Goal: Check status: Check status

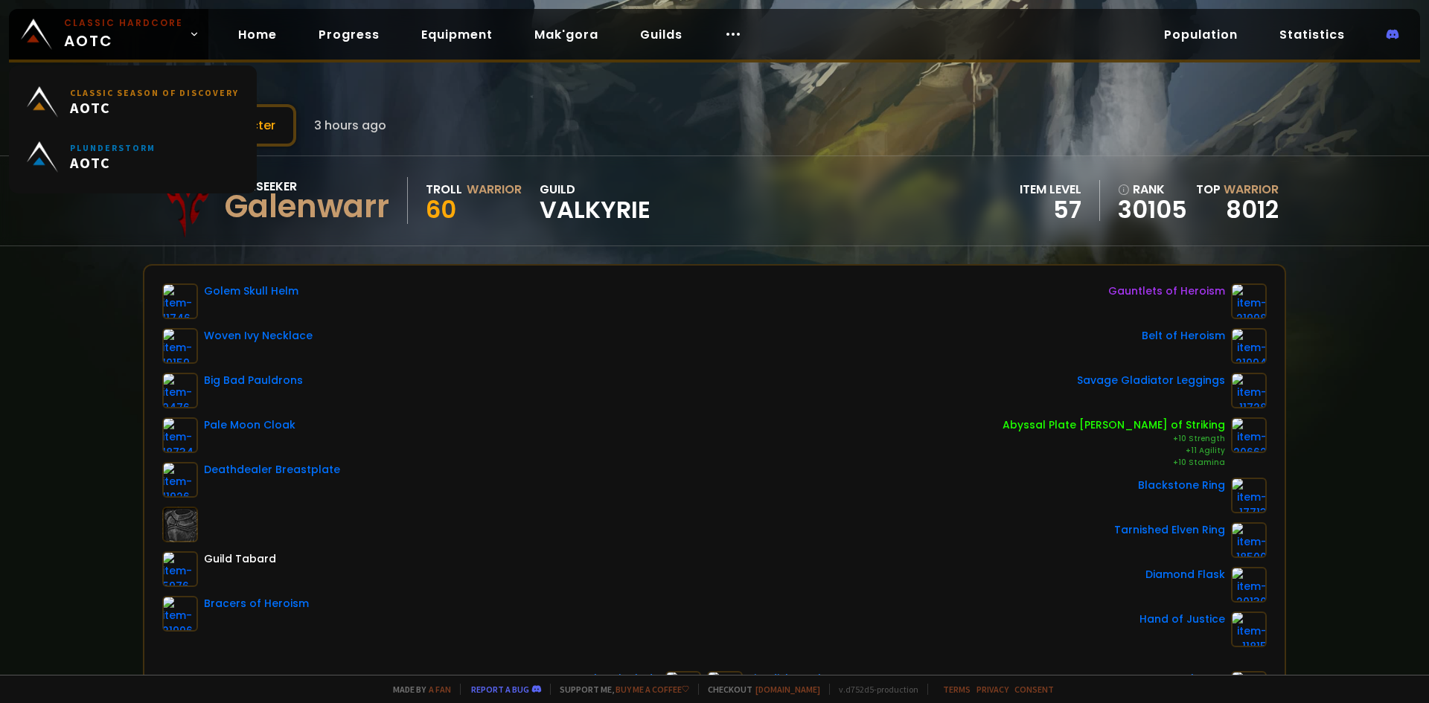
scroll to position [149, 0]
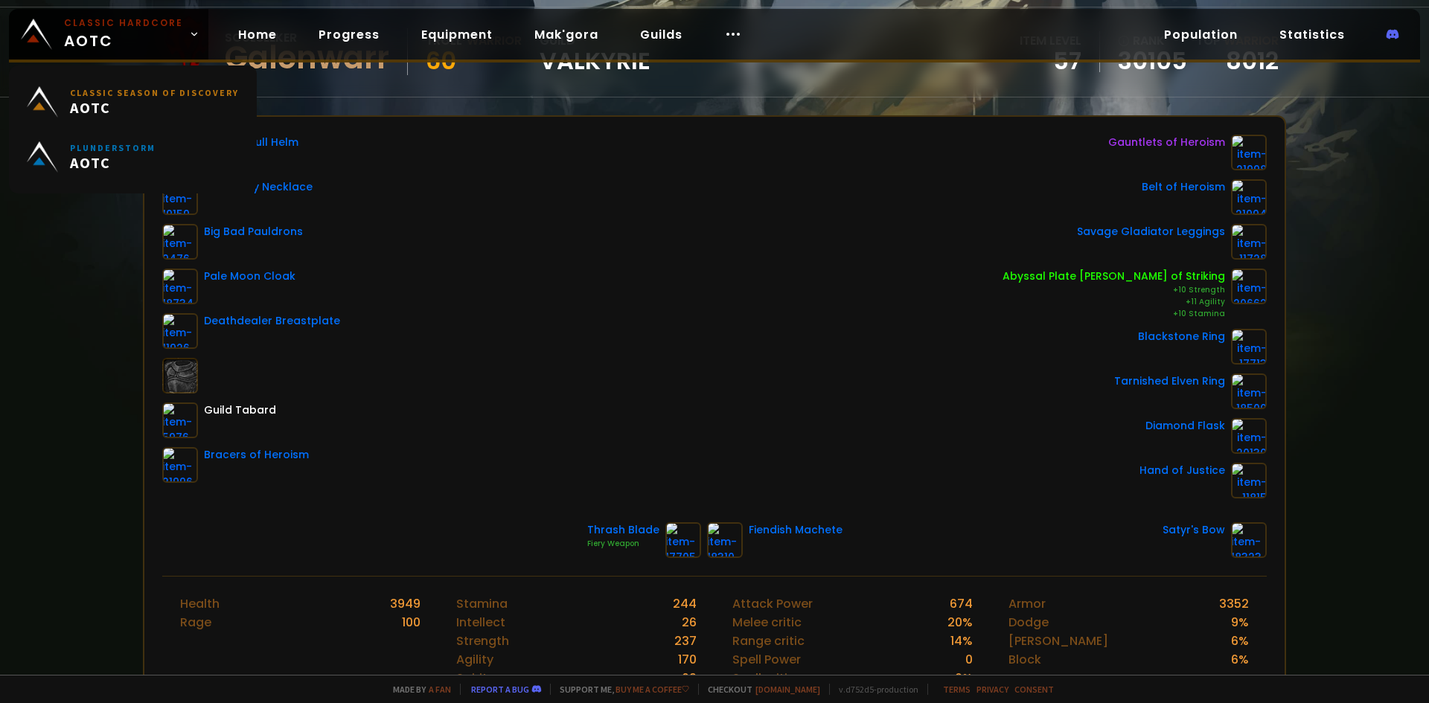
click at [145, 47] on span "Classic Hardcore AOTC" at bounding box center [123, 34] width 119 height 36
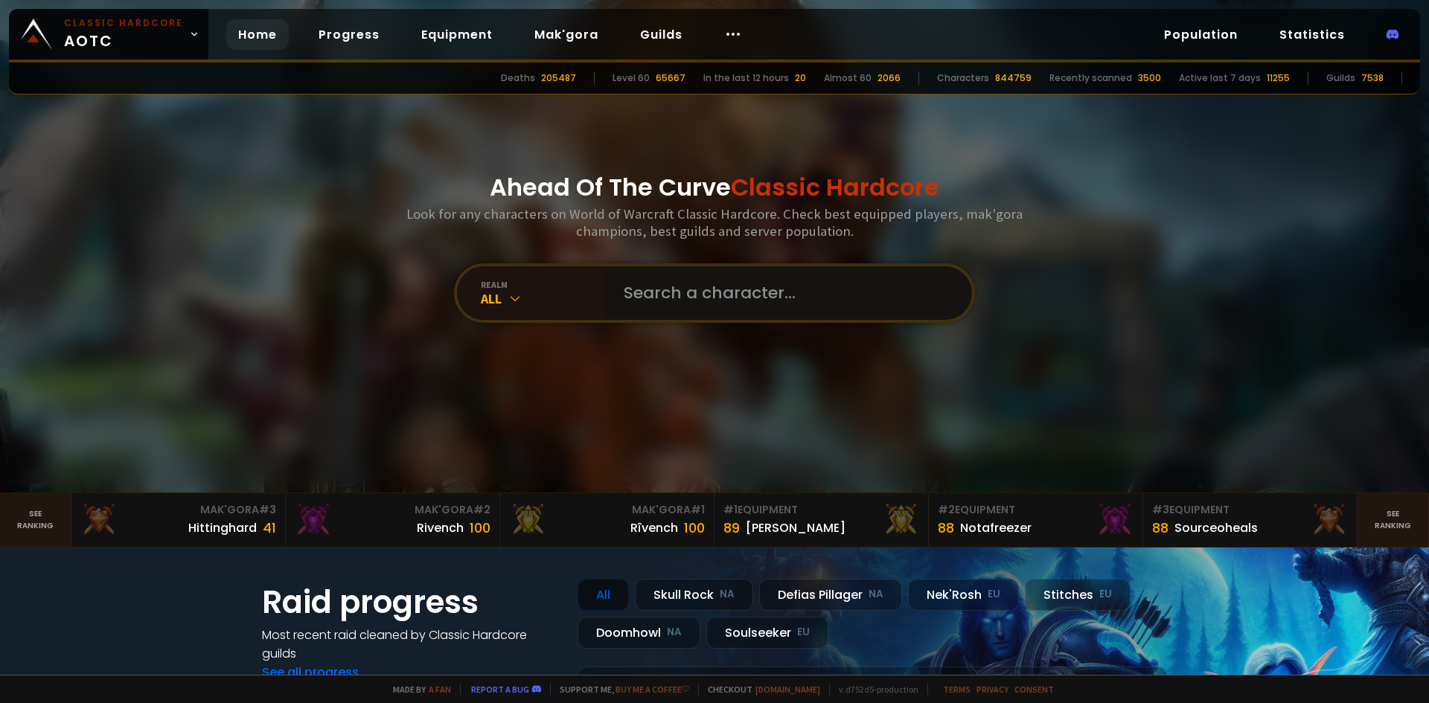
click at [656, 293] on input "text" at bounding box center [784, 293] width 339 height 54
paste input "Hoslavvoen"
type input "Hoslavvoen"
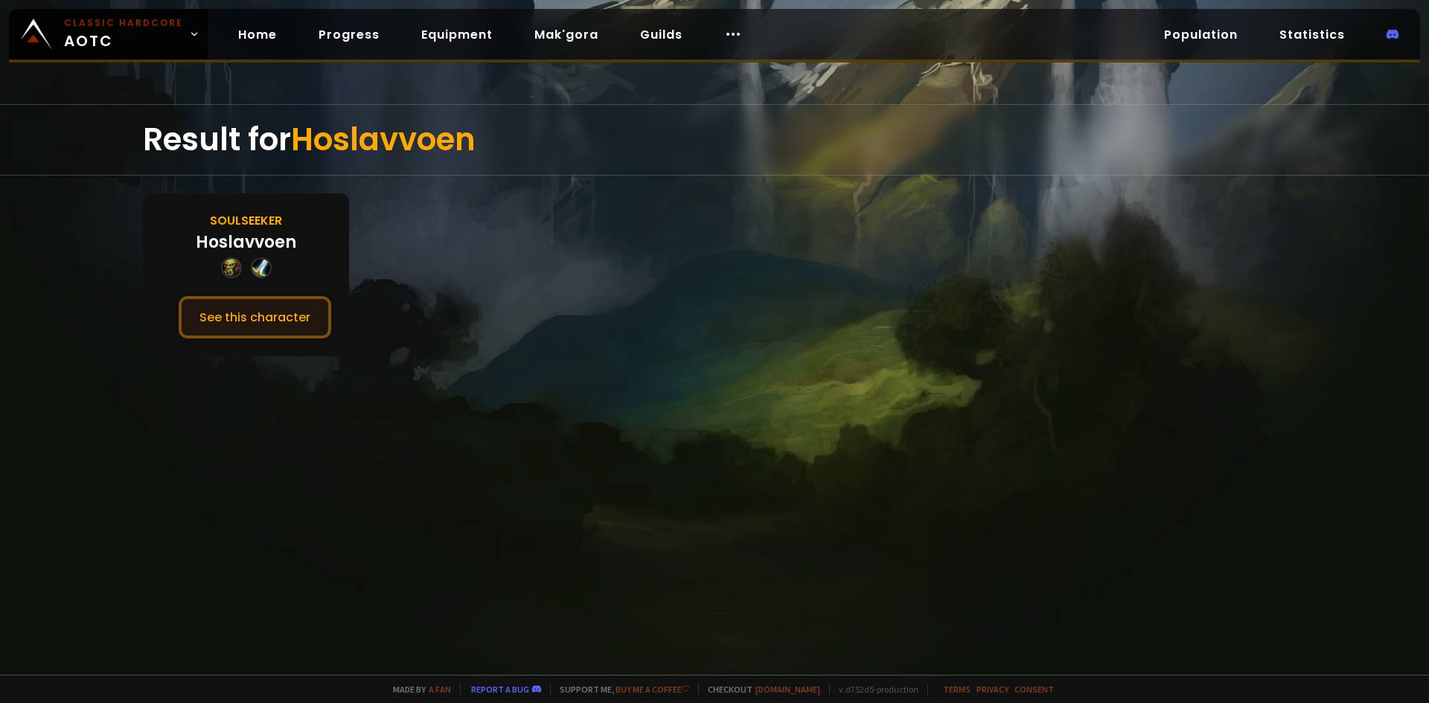
click at [295, 319] on button "See this character" at bounding box center [255, 317] width 153 height 42
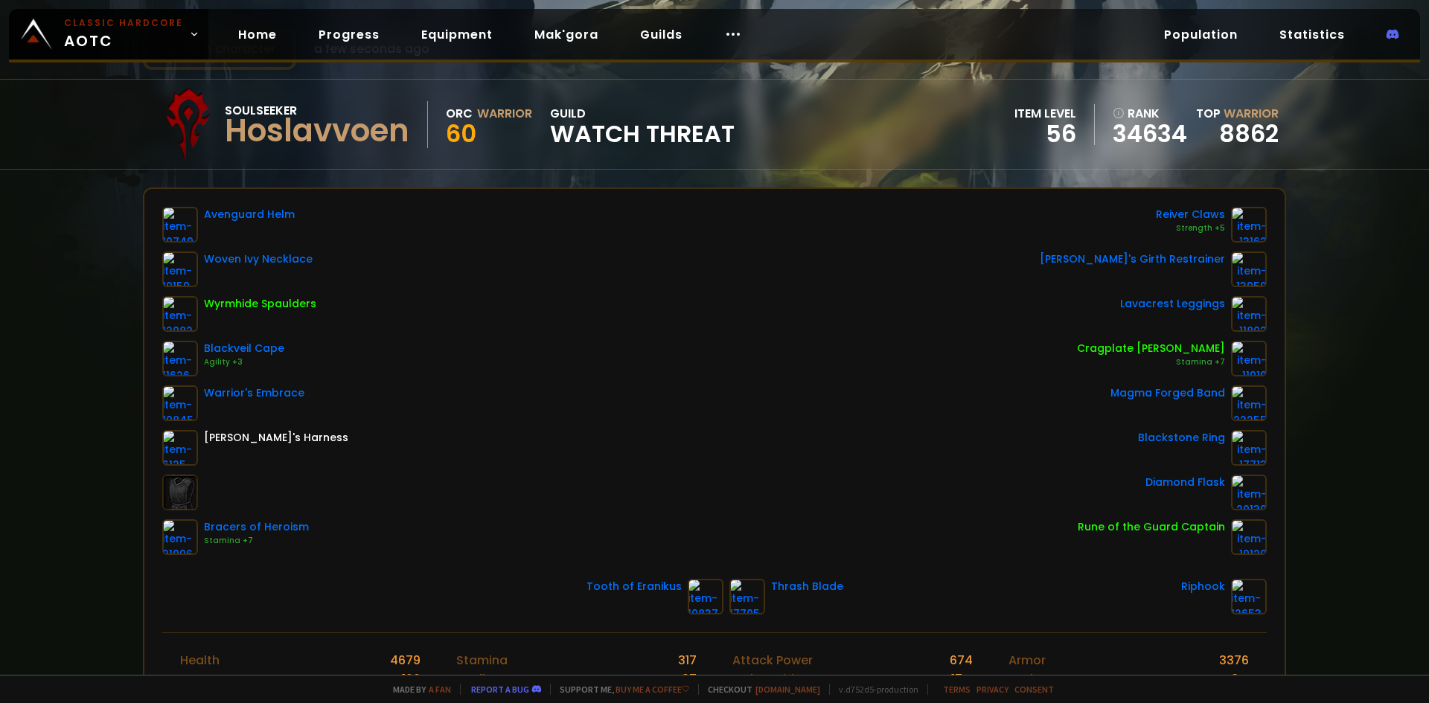
scroll to position [74, 0]
